Goal: Information Seeking & Learning: Get advice/opinions

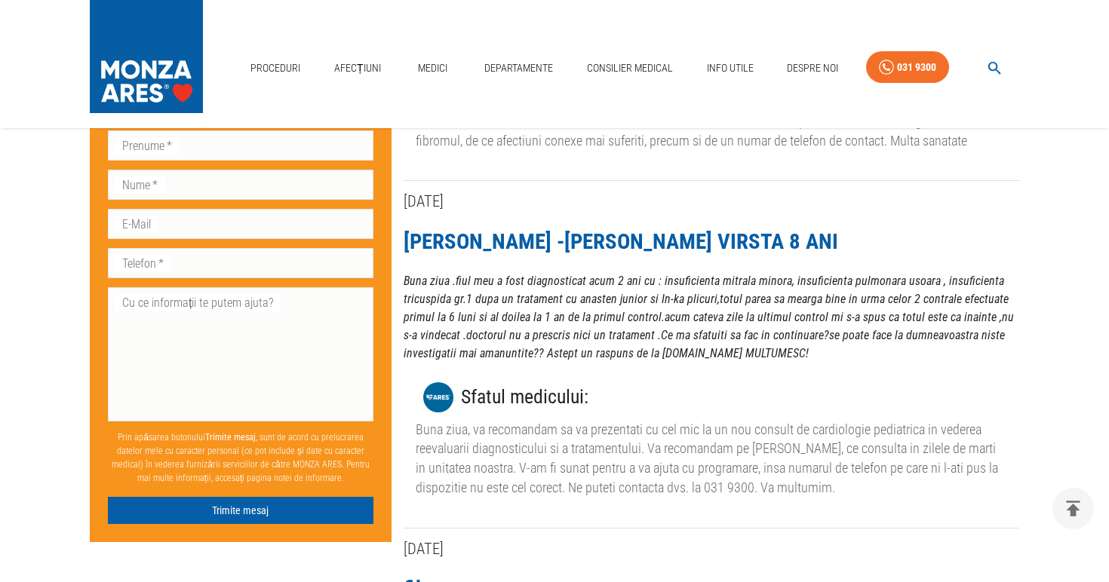
scroll to position [2220, 0]
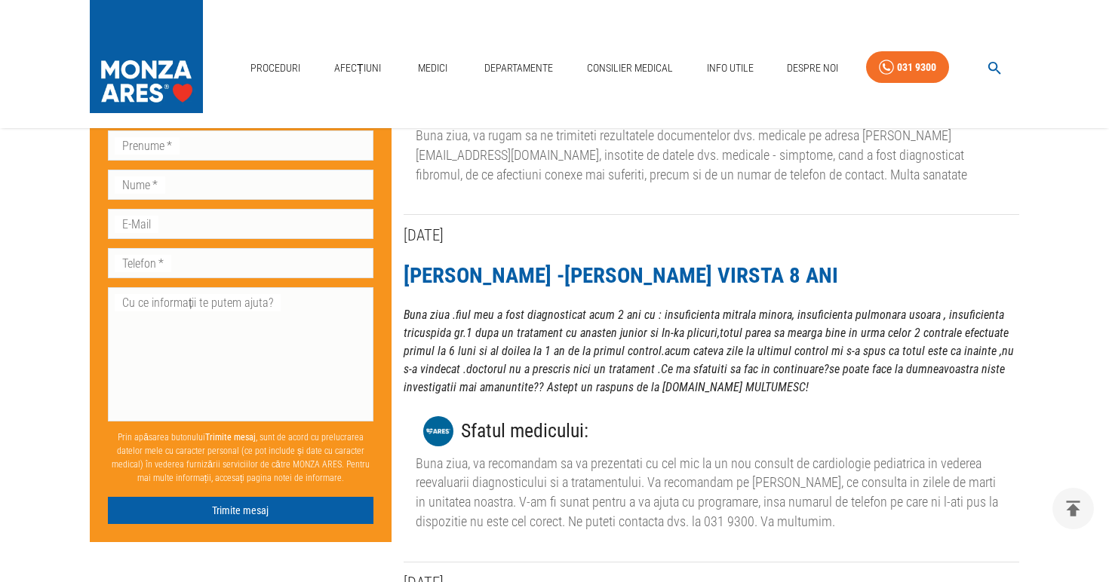
click at [613, 263] on link "[PERSON_NAME] -[PERSON_NAME] VIRSTA 8 ANI" at bounding box center [621, 276] width 435 height 26
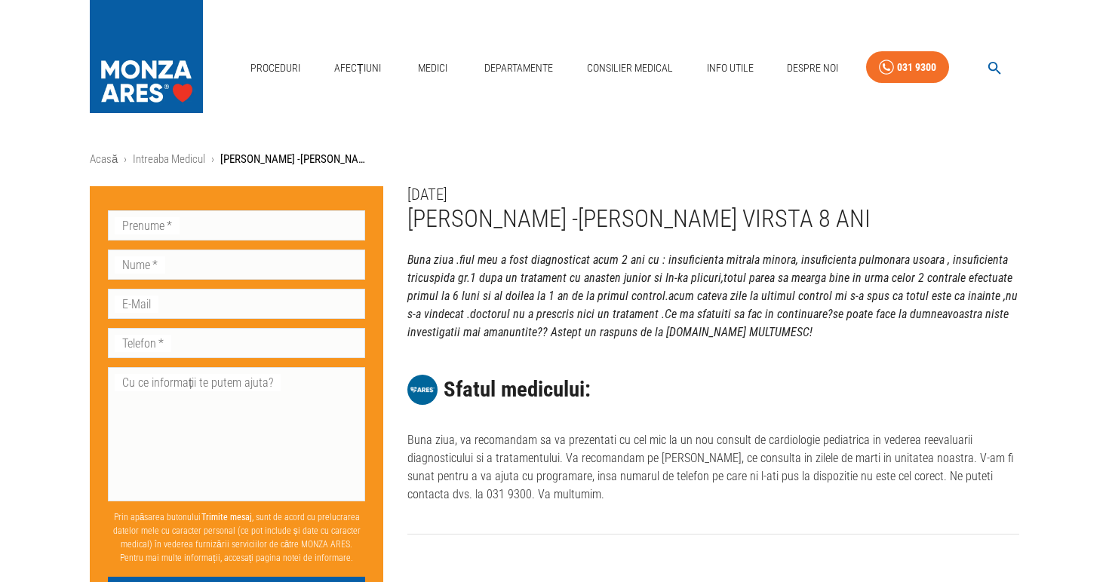
click at [606, 294] on p "Buna ziua .fiul meu a fost diagnosticat acum 2 ani cu : insuficienta mitrala mi…" at bounding box center [713, 296] width 612 height 91
click at [637, 278] on p "Buna ziua .fiul meu a fost diagnosticat acum 2 ani cu : insuficienta mitrala mi…" at bounding box center [713, 296] width 612 height 91
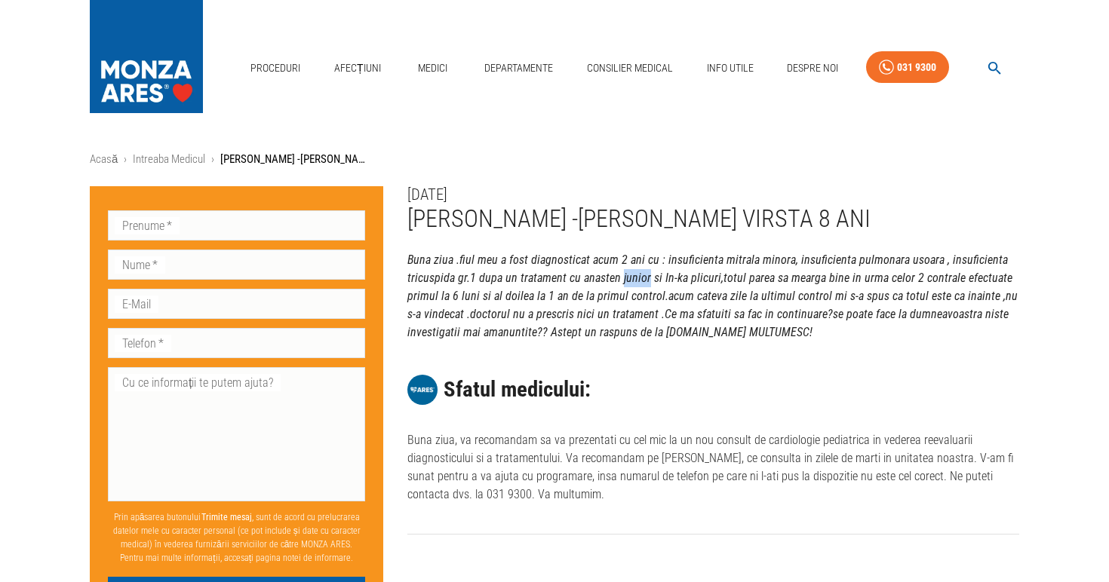
click at [637, 278] on p "Buna ziua .fiul meu a fost diagnosticat acum 2 ani cu : insuficienta mitrala mi…" at bounding box center [713, 296] width 612 height 91
click at [705, 245] on div "[DATE] [PERSON_NAME] -[PERSON_NAME] VIRSTA 8 ANI Buna ziua .fiul meu a fost dia…" at bounding box center [701, 339] width 636 height 355
drag, startPoint x: 661, startPoint y: 255, endPoint x: 782, endPoint y: 257, distance: 120.7
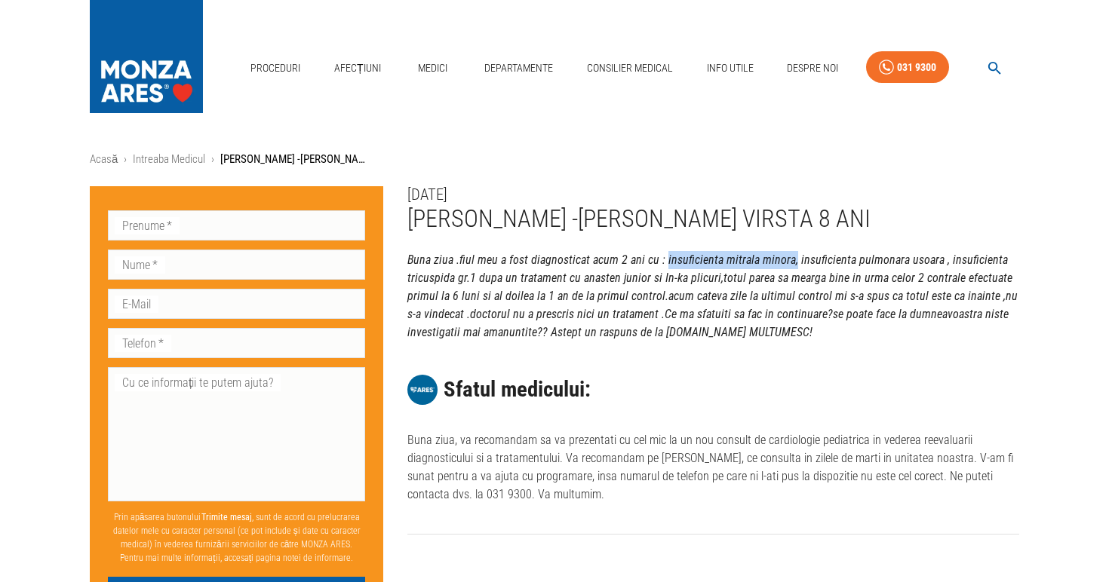
click at [783, 257] on p "Buna ziua .fiul meu a fost diagnosticat acum 2 ani cu : insuficienta mitrala mi…" at bounding box center [713, 296] width 612 height 91
click at [782, 257] on p "Buna ziua .fiul meu a fost diagnosticat acum 2 ani cu : insuficienta mitrala mi…" at bounding box center [713, 296] width 612 height 91
click at [788, 198] on div "[DATE] [PERSON_NAME] -[PERSON_NAME] VIRSTA 8 ANI Buna ziua .fiul meu a fost dia…" at bounding box center [701, 339] width 636 height 355
click at [715, 306] on p "Buna ziua .fiul meu a fost diagnosticat acum 2 ani cu : insuficienta mitrala mi…" at bounding box center [713, 296] width 612 height 91
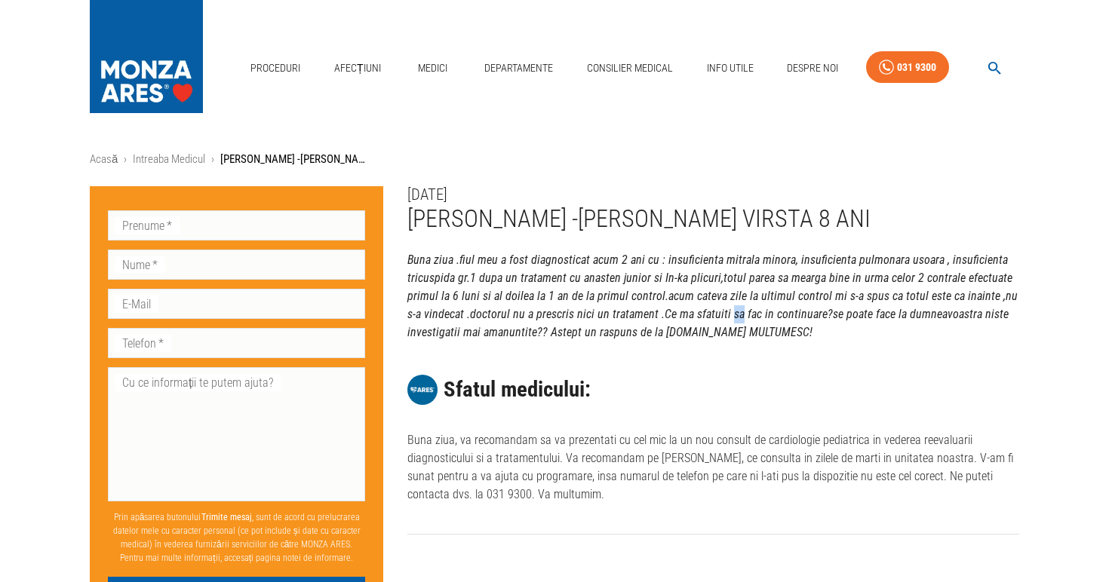
click at [715, 306] on p "Buna ziua .fiul meu a fost diagnosticat acum 2 ani cu : insuficienta mitrala mi…" at bounding box center [713, 296] width 612 height 91
click at [685, 310] on p "Buna ziua .fiul meu a fost diagnosticat acum 2 ani cu : insuficienta mitrala mi…" at bounding box center [713, 296] width 612 height 91
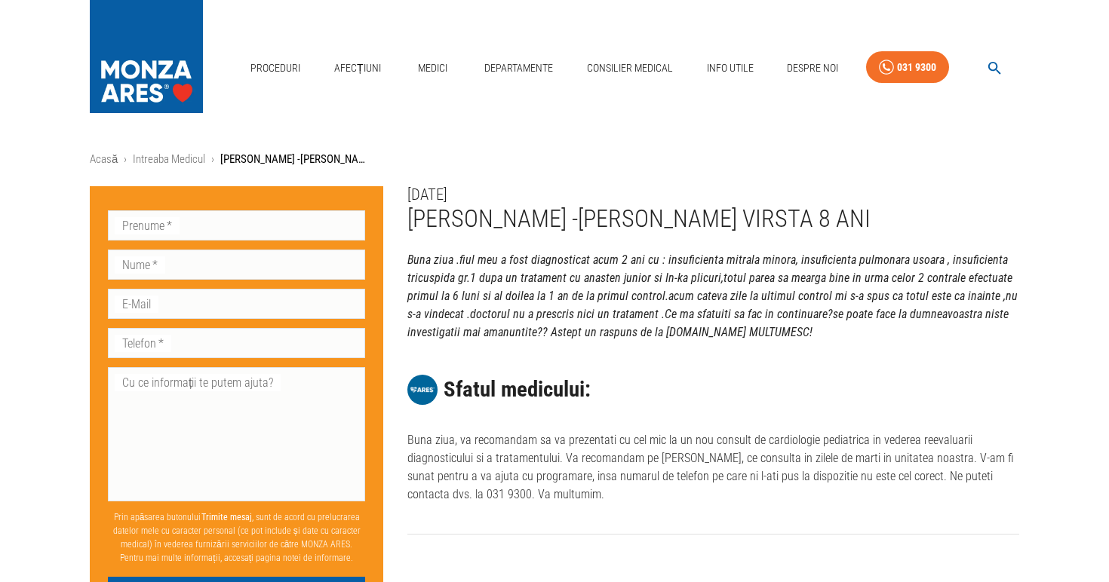
click at [688, 275] on p "Buna ziua .fiul meu a fost diagnosticat acum 2 ani cu : insuficienta mitrala mi…" at bounding box center [713, 296] width 612 height 91
click at [666, 327] on p "Buna ziua .fiul meu a fost diagnosticat acum 2 ani cu : insuficienta mitrala mi…" at bounding box center [713, 296] width 612 height 91
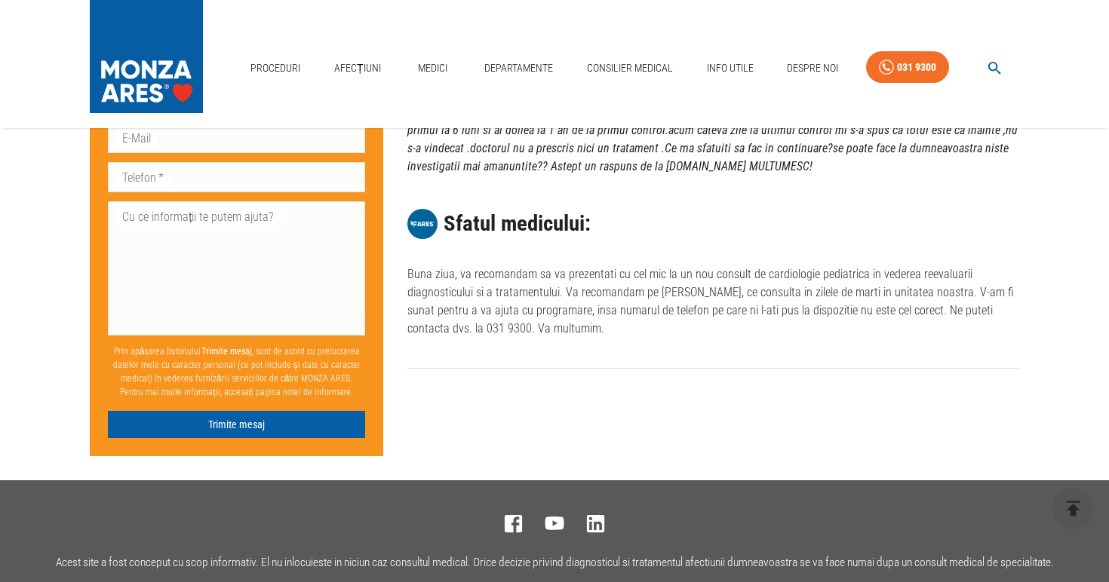
scroll to position [162, 0]
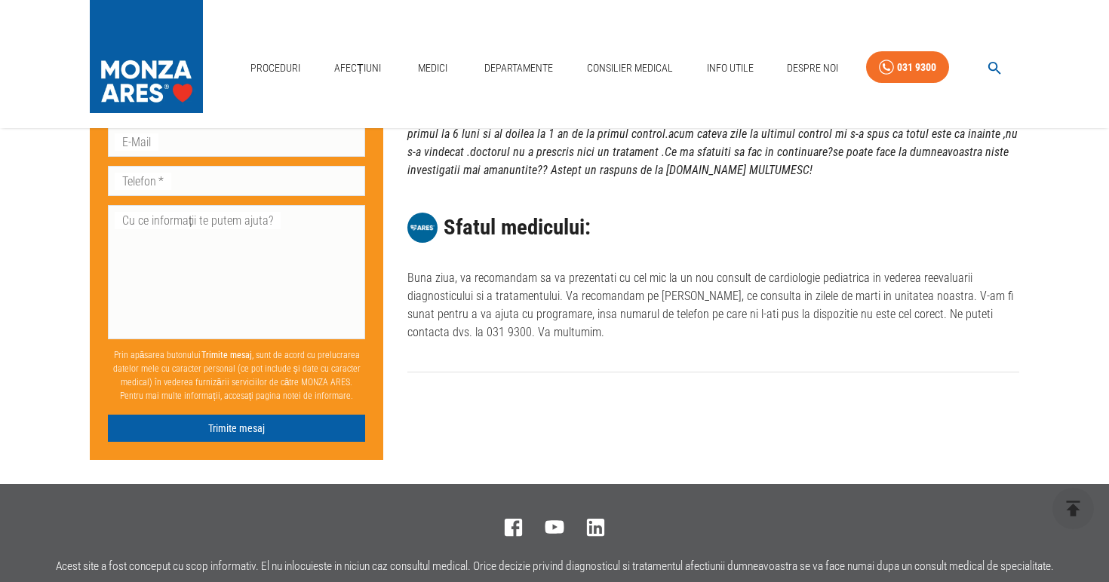
click at [666, 305] on p "Buna ziua, va recomandam sa va prezentati cu cel mic la un nou consult de cardi…" at bounding box center [713, 305] width 612 height 72
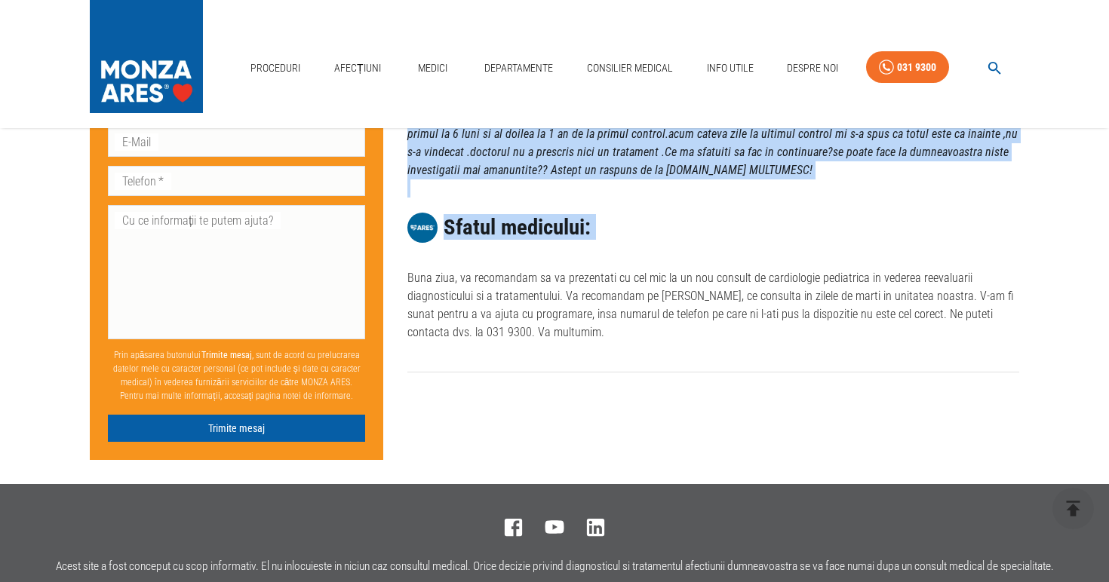
click at [669, 293] on p "Buna ziua, va recomandam sa va prezentati cu cel mic la un nou consult de cardi…" at bounding box center [713, 305] width 612 height 72
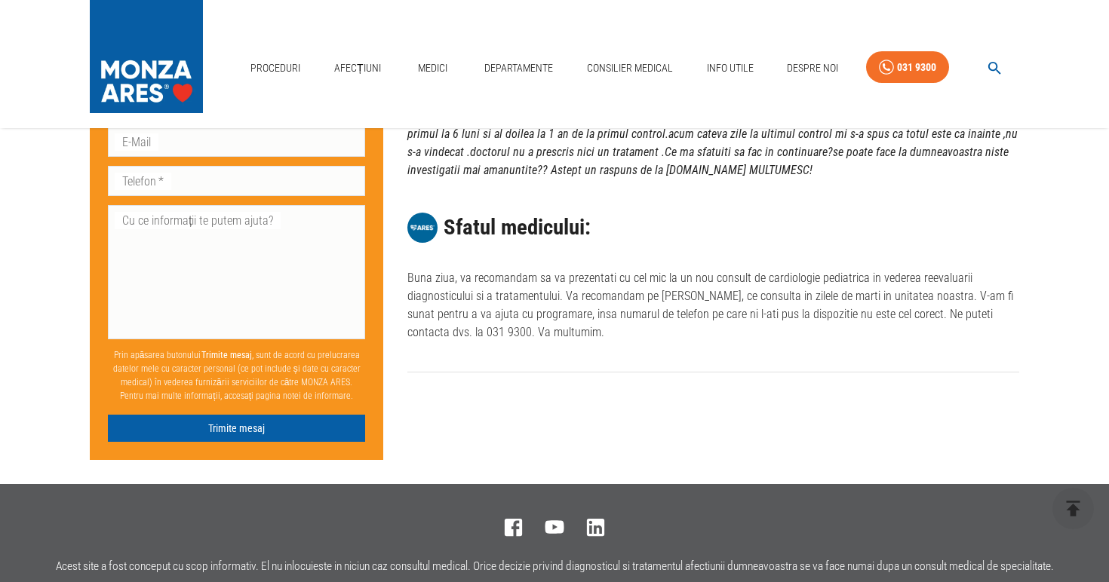
click at [669, 293] on p "Buna ziua, va recomandam sa va prezentati cu cel mic la un nou consult de cardi…" at bounding box center [713, 305] width 612 height 72
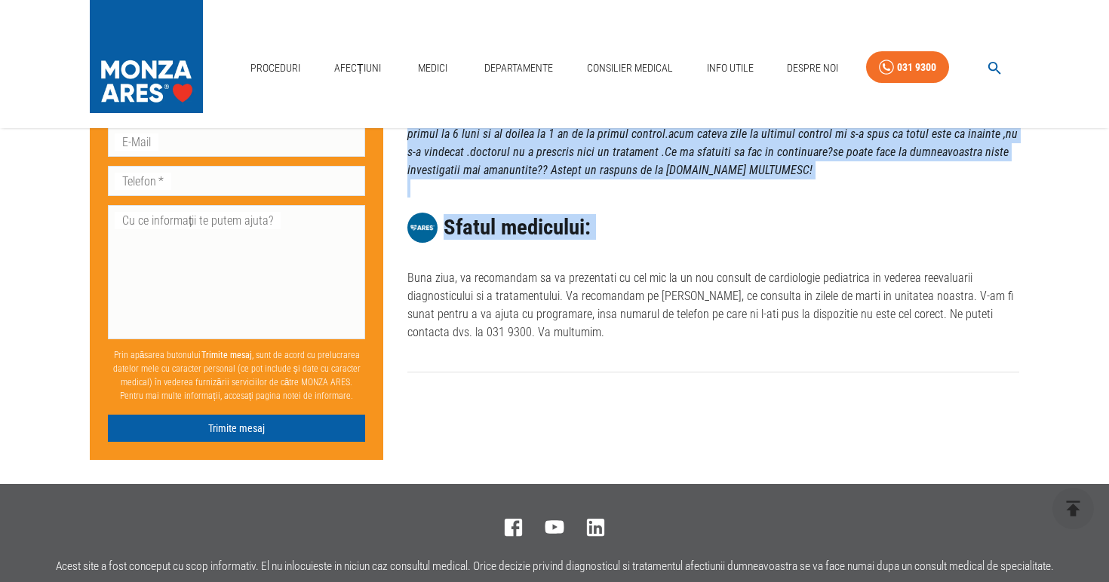
click at [674, 255] on div "Sfatul medicului:" at bounding box center [710, 225] width 618 height 66
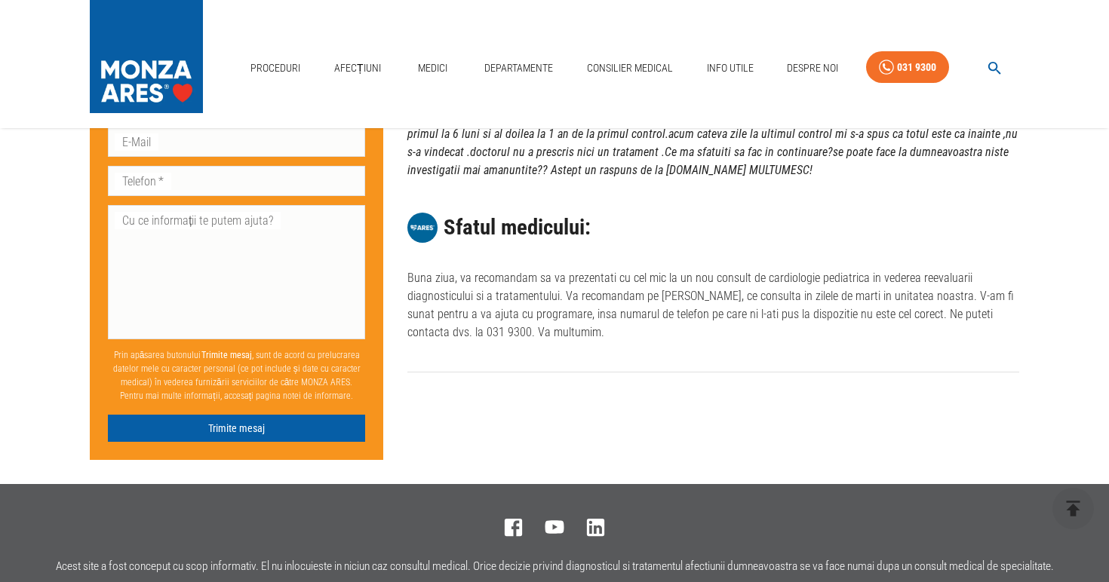
scroll to position [155, 0]
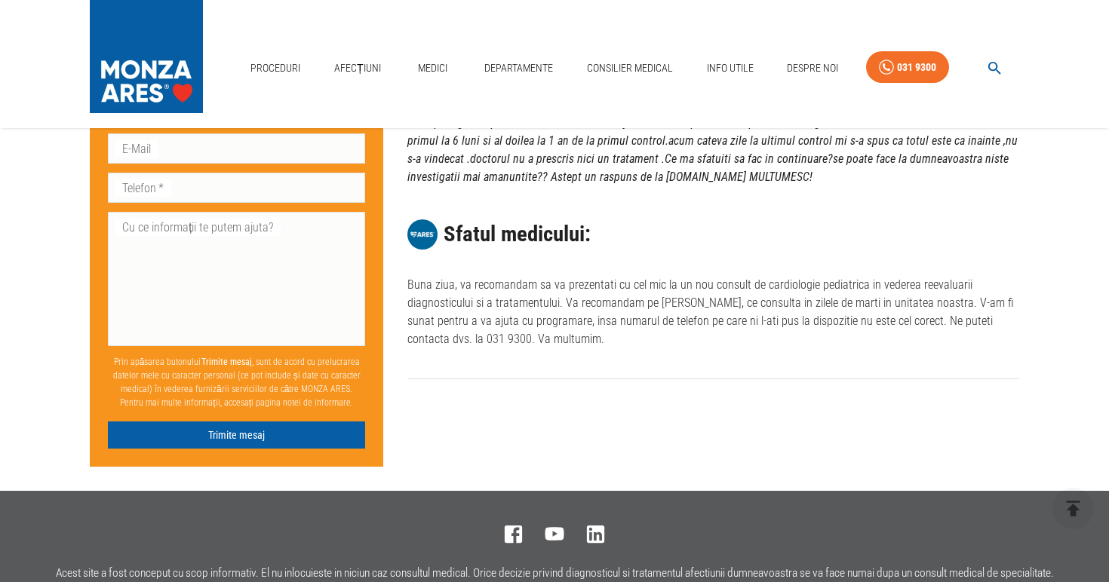
click at [667, 298] on p "Buna ziua, va recomandam sa va prezentati cu cel mic la un nou consult de cardi…" at bounding box center [713, 312] width 612 height 72
click at [670, 315] on p "Buna ziua, va recomandam sa va prezentati cu cel mic la un nou consult de cardi…" at bounding box center [713, 312] width 612 height 72
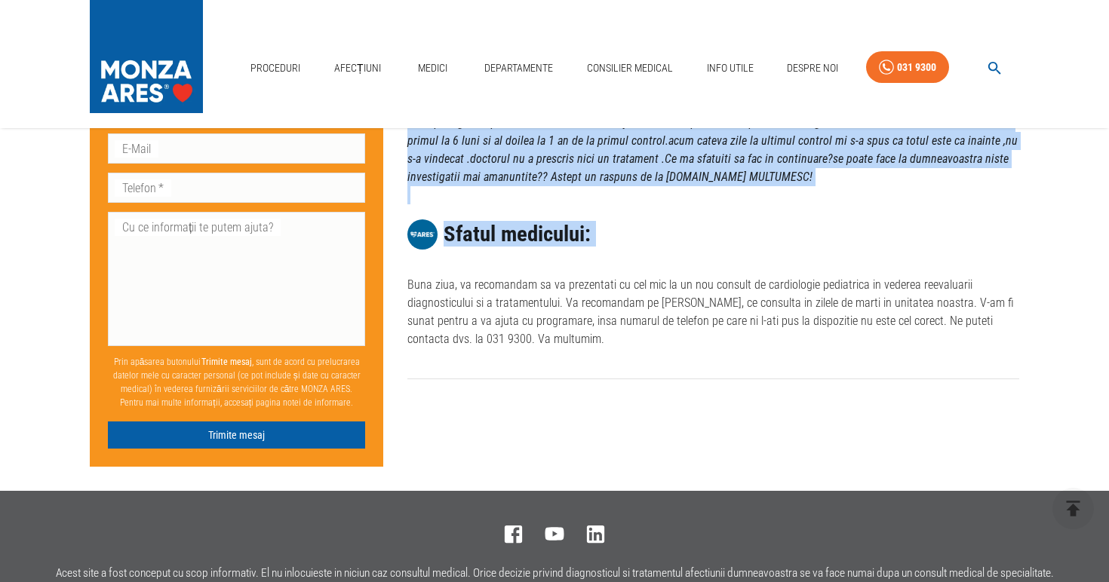
click at [670, 315] on p "Buna ziua, va recomandam sa va prezentati cu cel mic la un nou consult de cardi…" at bounding box center [713, 312] width 612 height 72
click at [670, 339] on p "Buna ziua, va recomandam sa va prezentati cu cel mic la un nou consult de cardi…" at bounding box center [713, 312] width 612 height 72
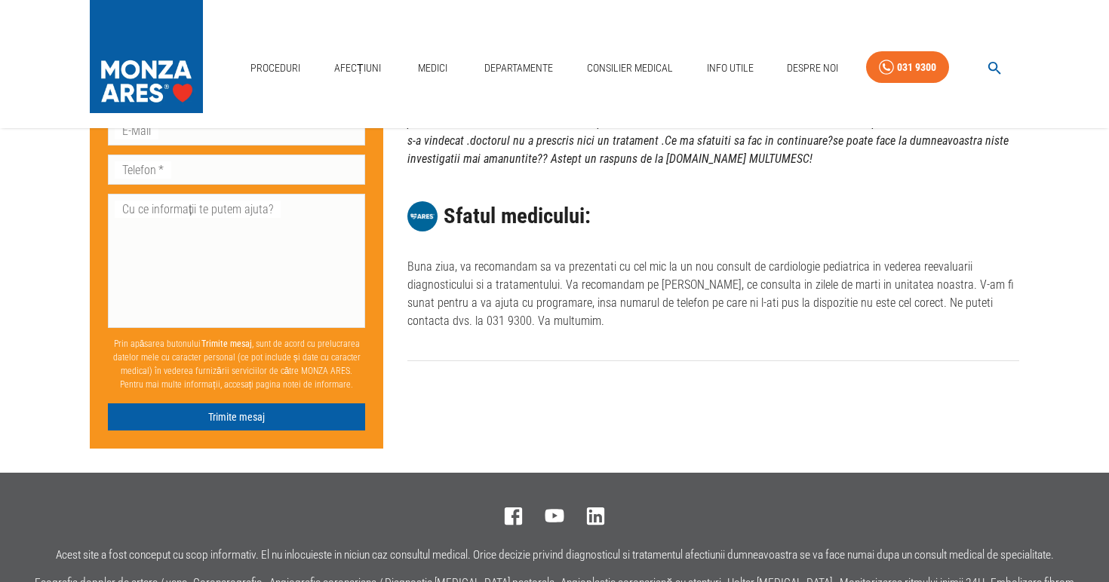
scroll to position [0, 0]
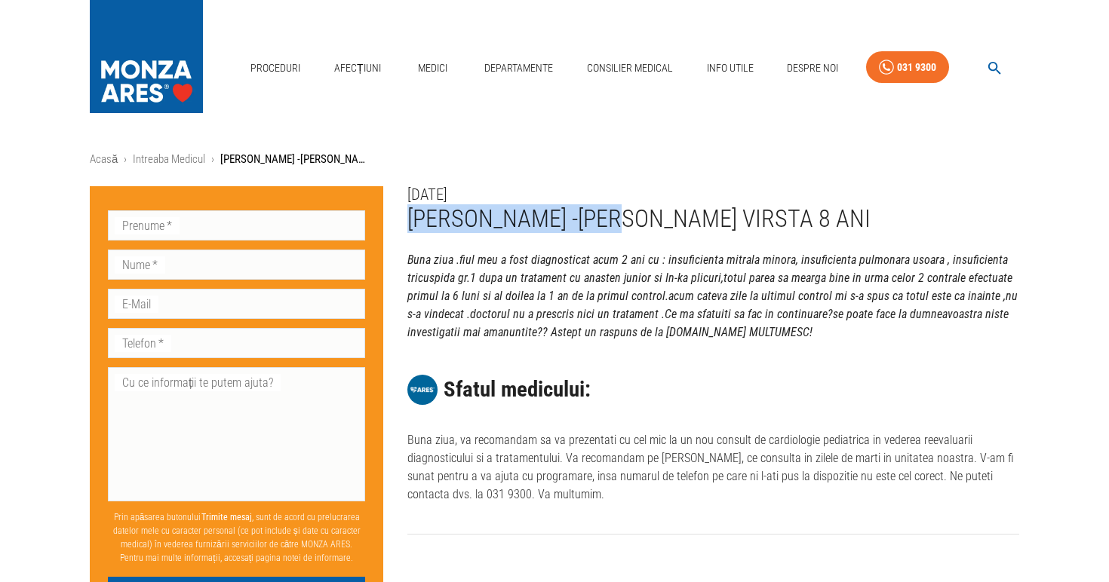
drag, startPoint x: 410, startPoint y: 217, endPoint x: 610, endPoint y: 225, distance: 199.3
click at [610, 226] on h1 "[PERSON_NAME] -[PERSON_NAME] VIRSTA 8 ANI" at bounding box center [713, 219] width 612 height 28
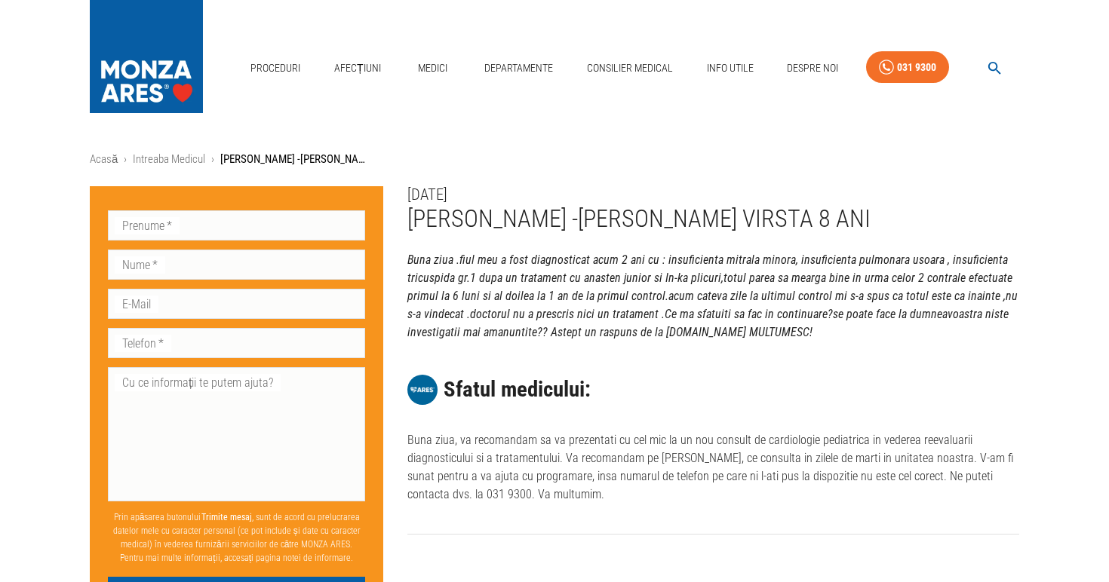
click at [622, 220] on h1 "[PERSON_NAME] -[PERSON_NAME] VIRSTA 8 ANI" at bounding box center [713, 219] width 612 height 28
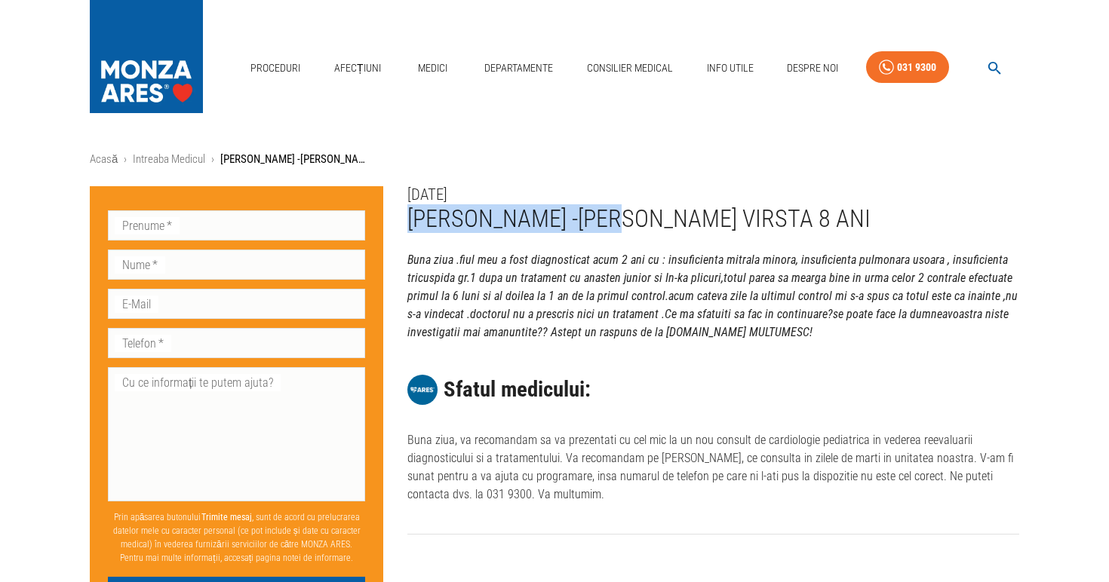
drag, startPoint x: 619, startPoint y: 220, endPoint x: 410, endPoint y: 220, distance: 209.7
click at [409, 220] on h1 "[PERSON_NAME] -[PERSON_NAME] VIRSTA 8 ANI" at bounding box center [713, 219] width 612 height 28
